Goal: Task Accomplishment & Management: Manage account settings

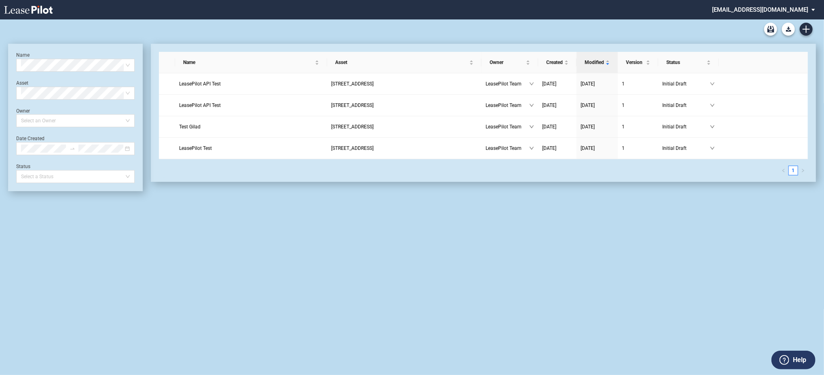
click at [783, 6] on md-select "[EMAIL_ADDRESS][DOMAIN_NAME] Change Password 2-Factor Authentication Admin Area…" at bounding box center [767, 9] width 111 height 18
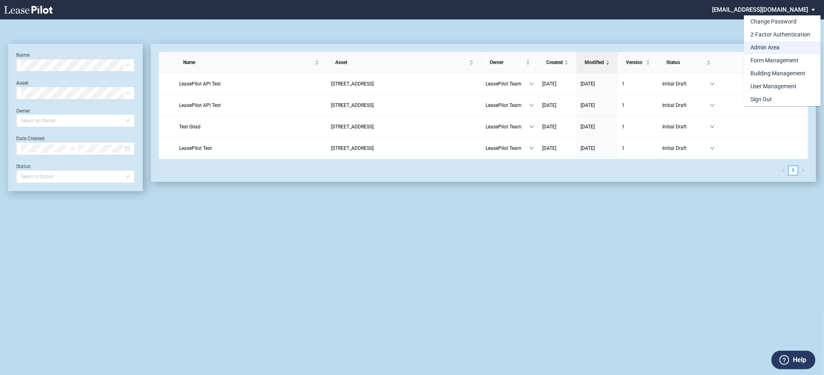
click at [762, 51] on div "Admin Area" at bounding box center [765, 48] width 29 height 8
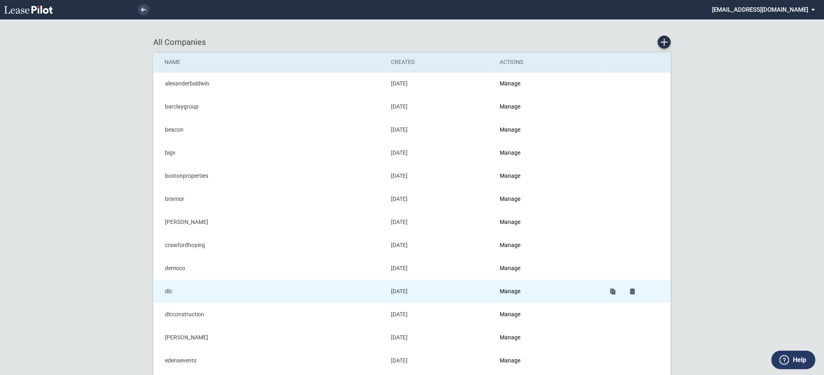
click at [508, 281] on td "Manage" at bounding box center [549, 291] width 108 height 23
click at [508, 288] on link "Manage" at bounding box center [510, 291] width 21 height 6
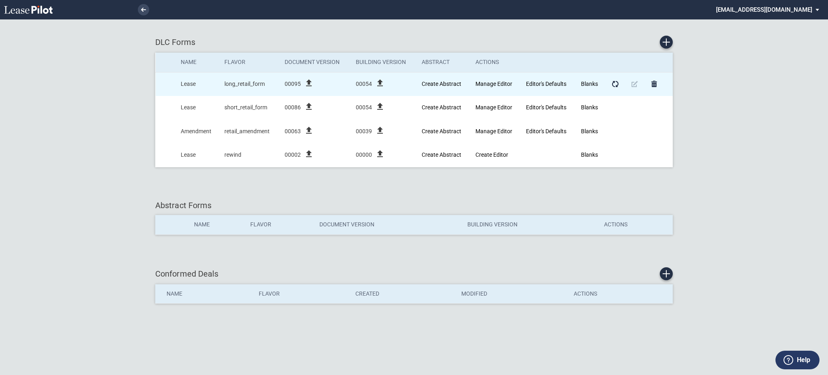
click at [309, 85] on icon "file_upload" at bounding box center [309, 83] width 10 height 10
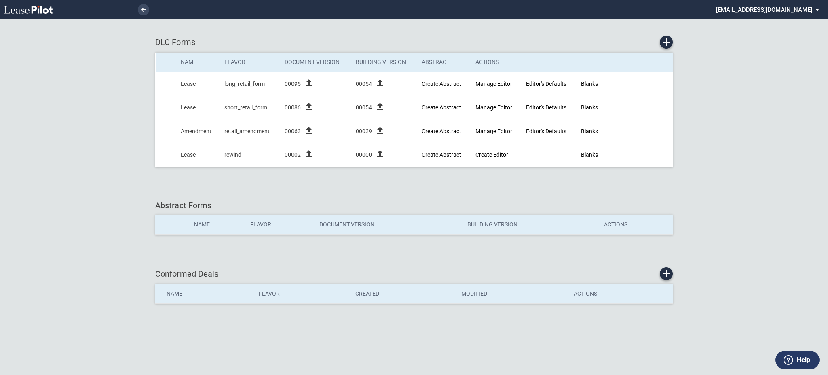
click at [231, 198] on div "Abstract Forms Name Flavor Document Version Building Version Actions" at bounding box center [414, 220] width 518 height 59
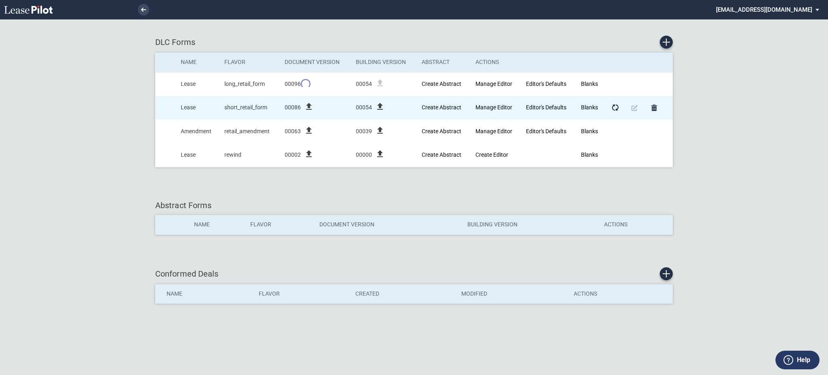
click at [308, 104] on icon "file_upload" at bounding box center [309, 107] width 10 height 10
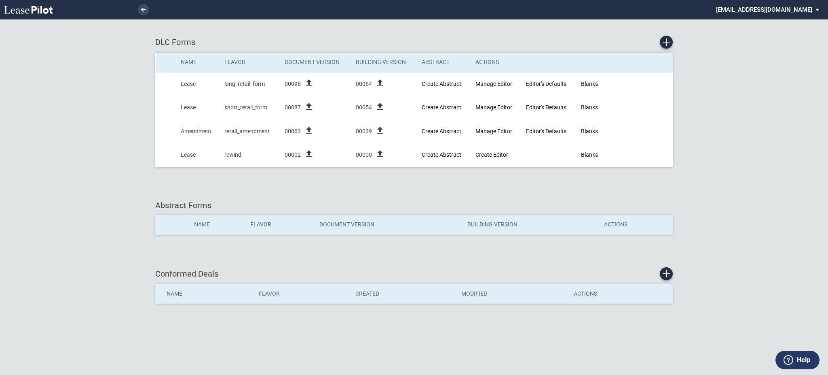
click at [794, 5] on md-select "[EMAIL_ADDRESS][DOMAIN_NAME] Change Password 2-Factor Authentication Admin Area…" at bounding box center [771, 9] width 111 height 18
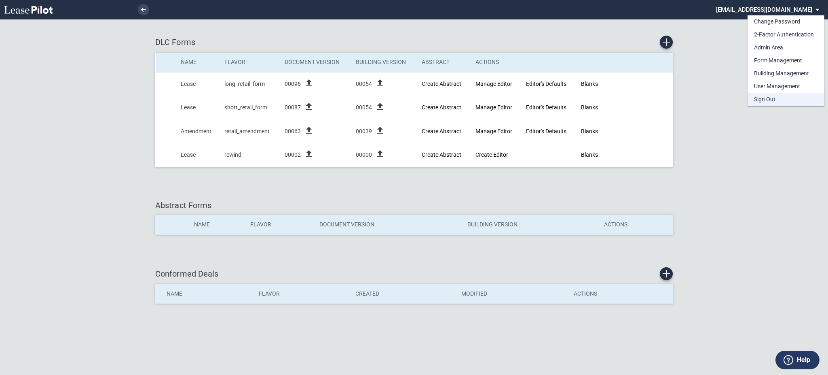
click at [773, 102] on div "Sign Out" at bounding box center [764, 99] width 21 height 8
